Goal: Use online tool/utility: Utilize a website feature to perform a specific function

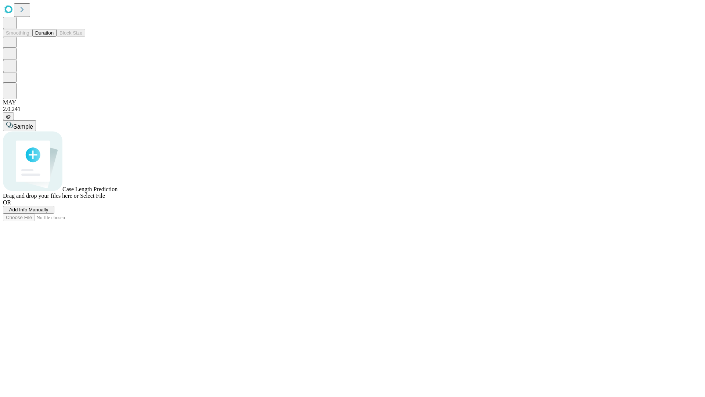
click at [54, 37] on button "Duration" at bounding box center [44, 33] width 24 height 8
click at [33, 123] on span "Sample" at bounding box center [23, 126] width 20 height 6
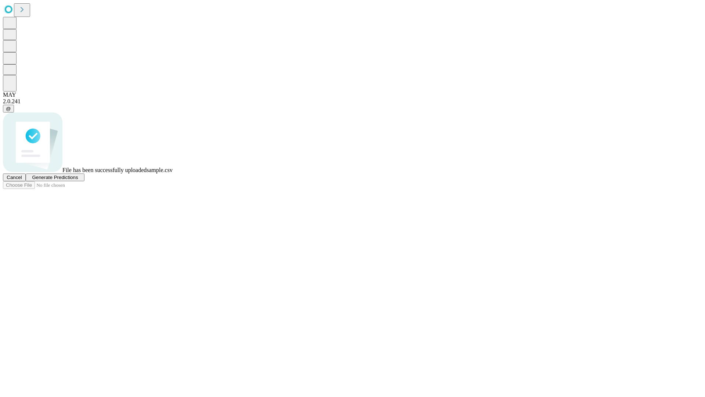
click at [78, 180] on span "Generate Predictions" at bounding box center [55, 177] width 46 height 6
